Goal: Task Accomplishment & Management: Use online tool/utility

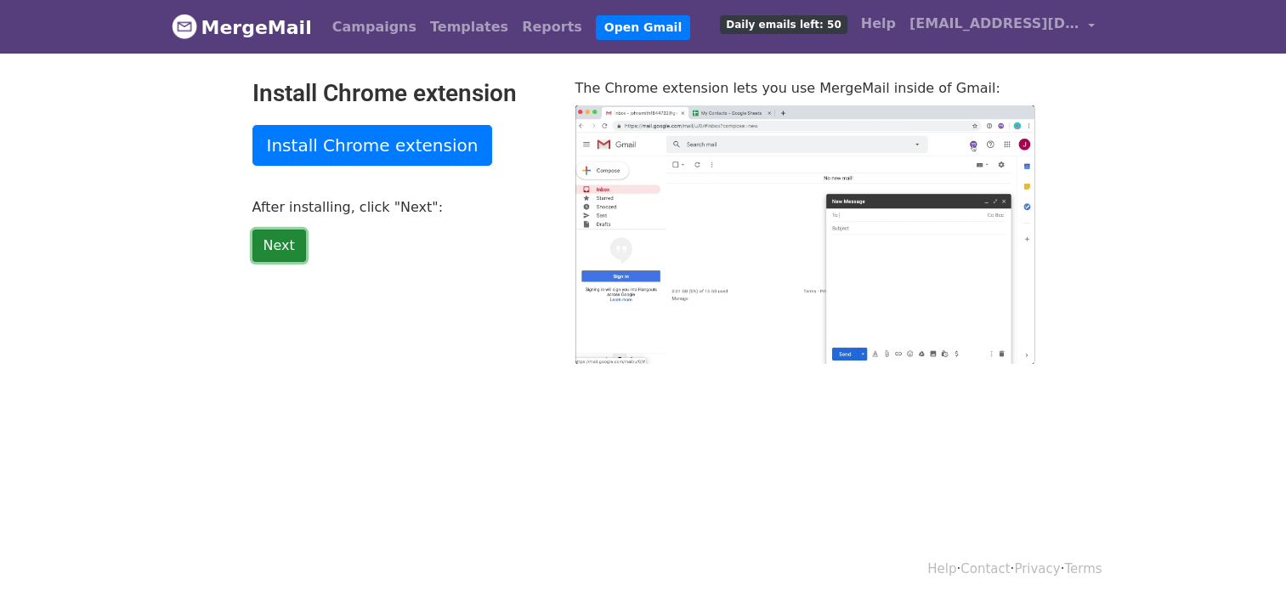
click at [288, 241] on link "Next" at bounding box center [279, 246] width 54 height 32
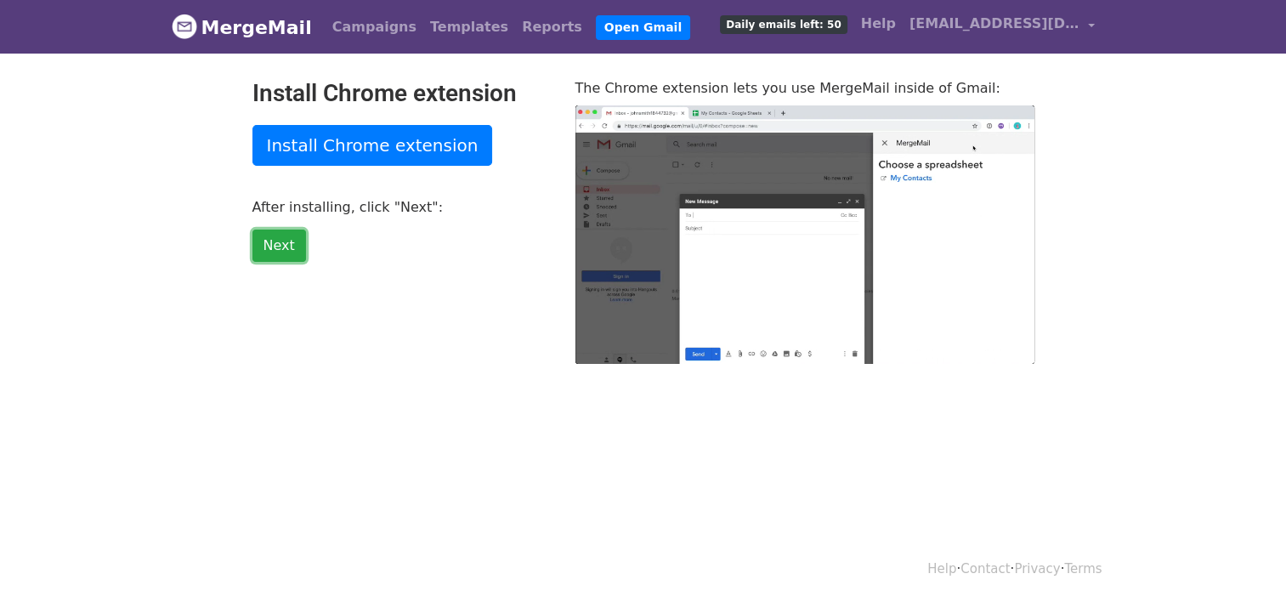
type input "13.39"
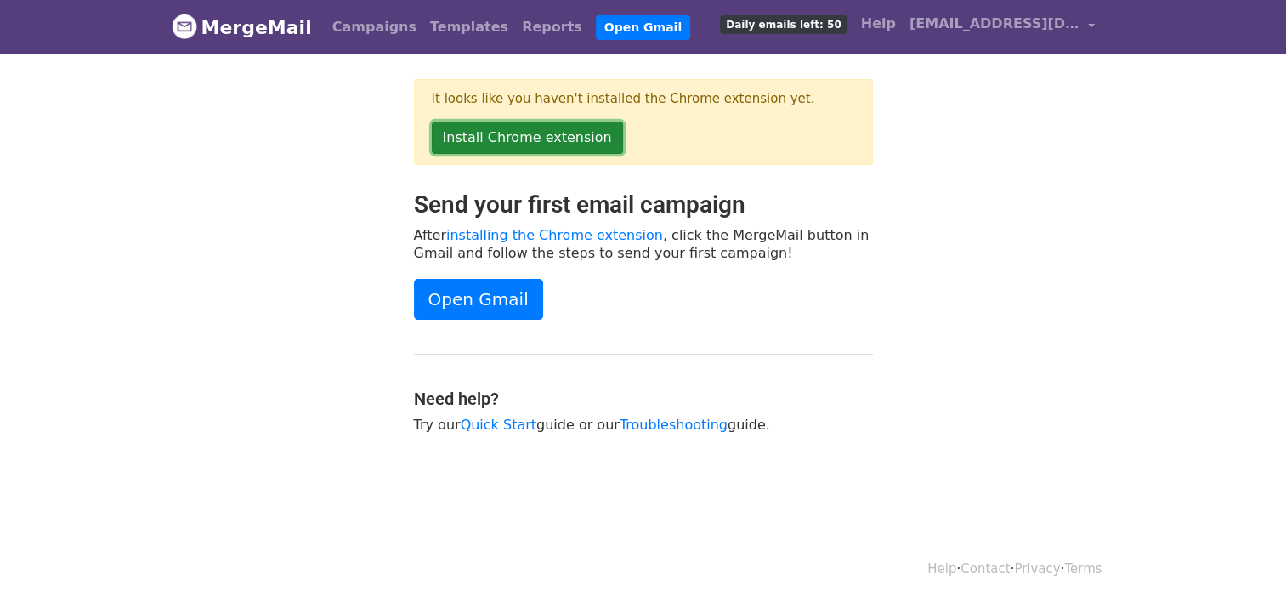
click at [571, 133] on link "Install Chrome extension" at bounding box center [527, 138] width 191 height 32
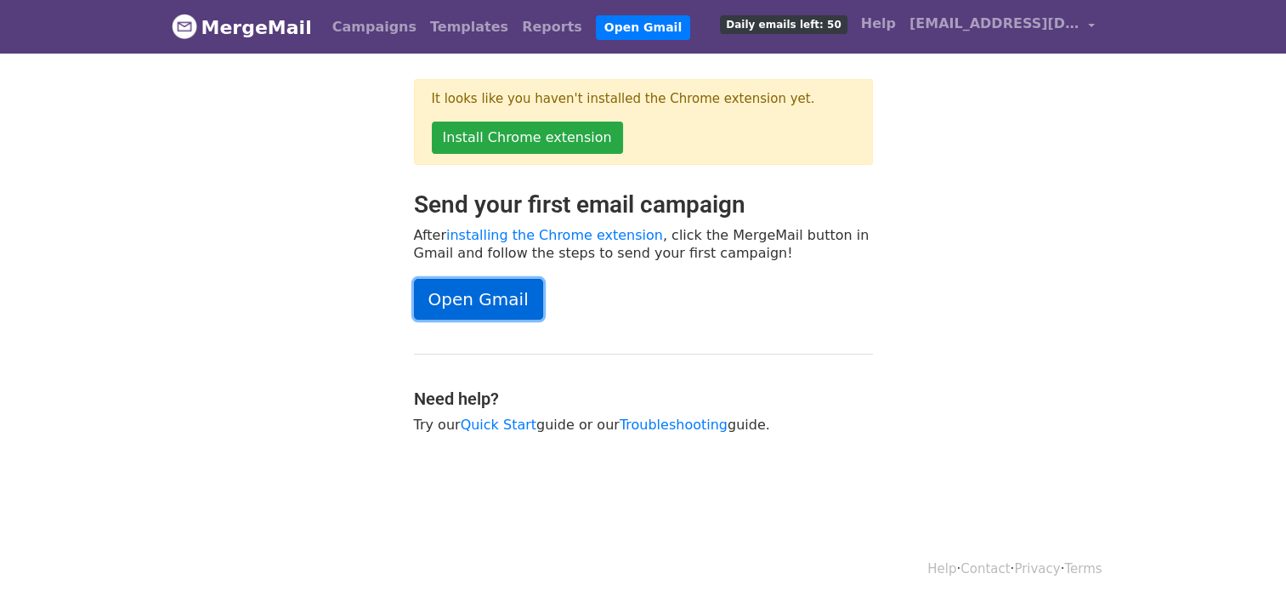
click at [519, 302] on link "Open Gmail" at bounding box center [478, 299] width 129 height 41
